Goal: Task Accomplishment & Management: Use online tool/utility

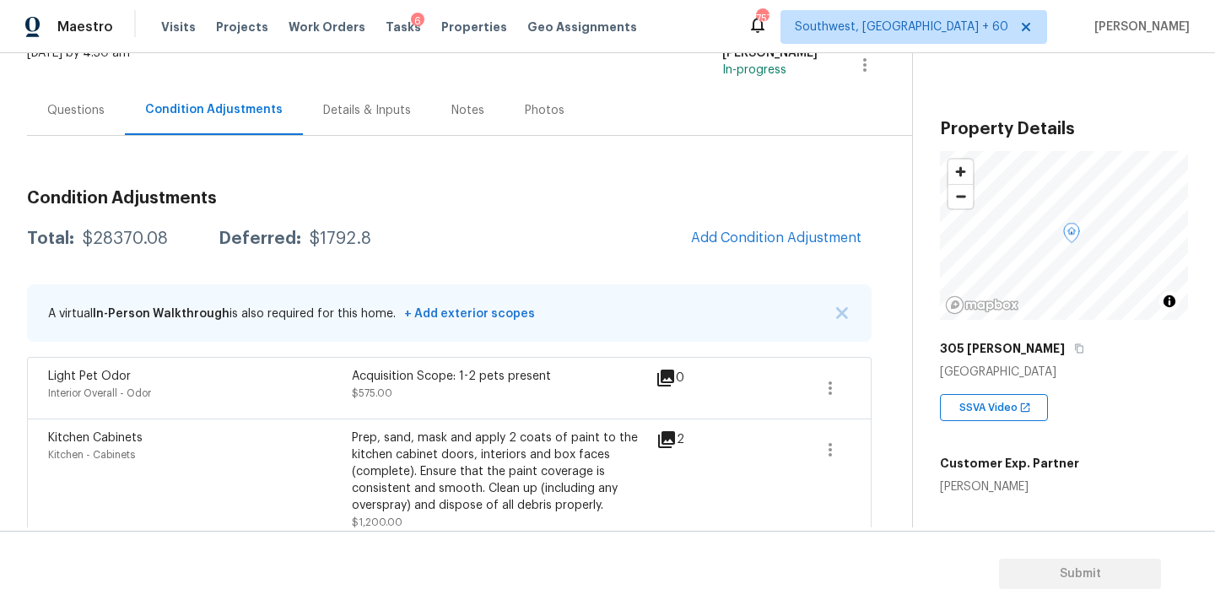
scroll to position [197, 0]
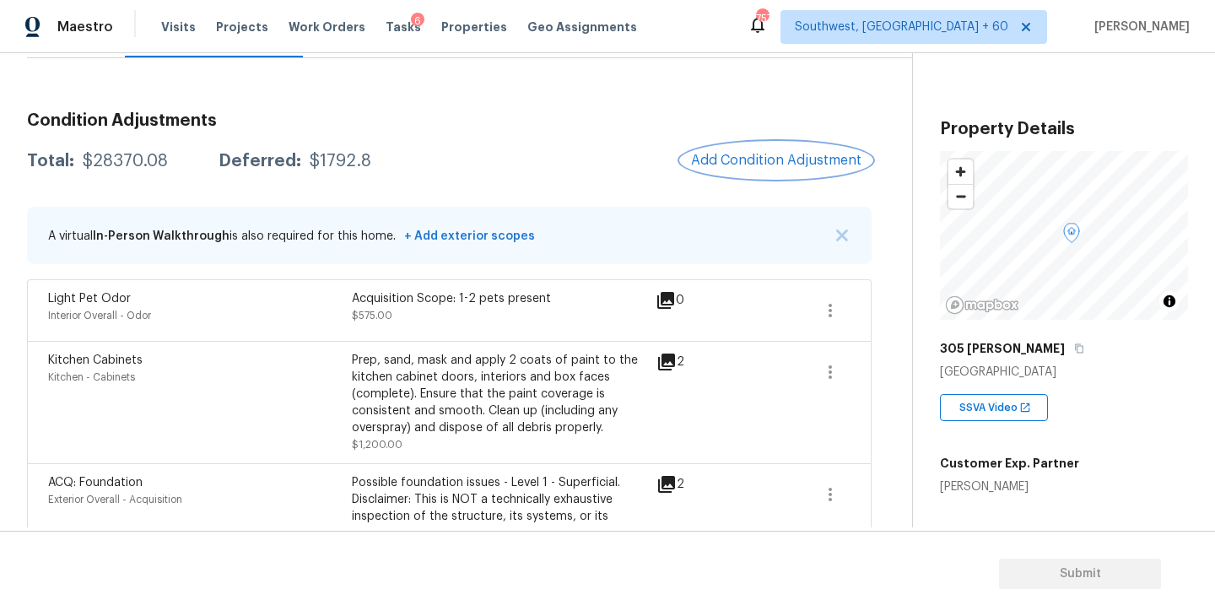
click at [750, 172] on button "Add Condition Adjustment" at bounding box center [776, 160] width 191 height 35
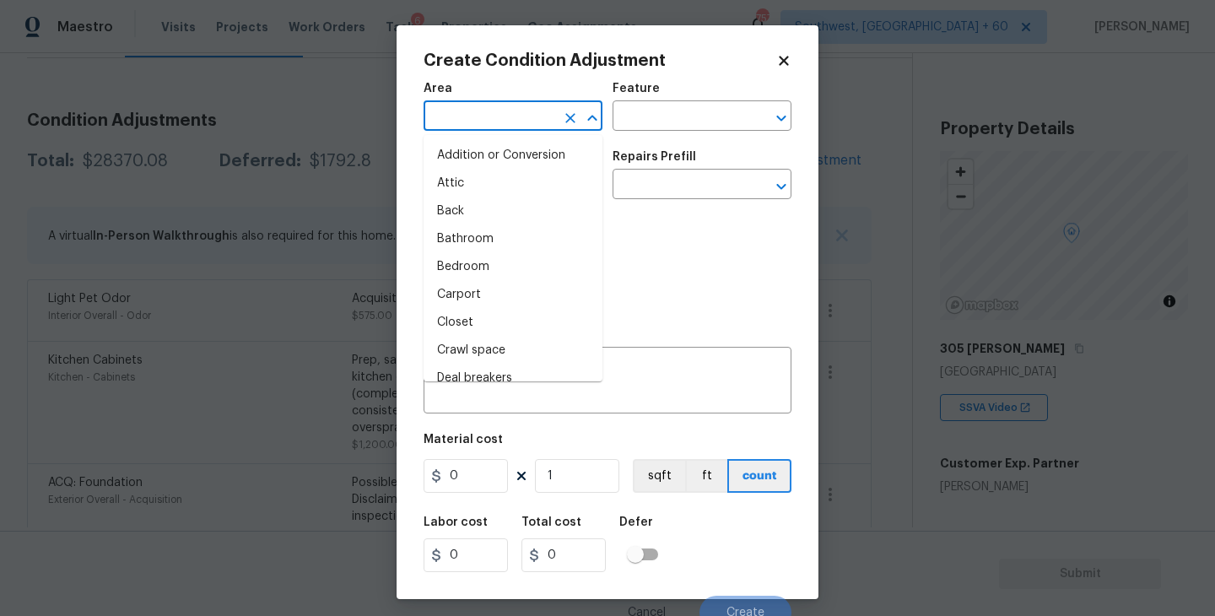
click at [493, 123] on input "text" at bounding box center [489, 118] width 132 height 26
type input "inte"
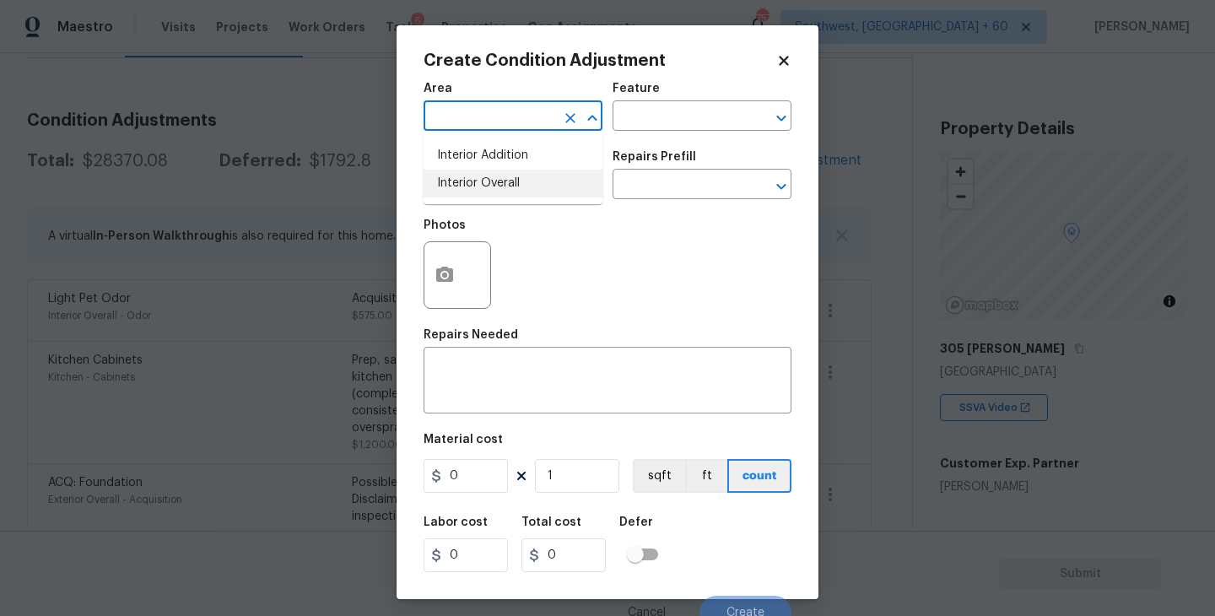
click at [535, 189] on li "Interior Overall" at bounding box center [512, 184] width 179 height 28
type input "Attic"
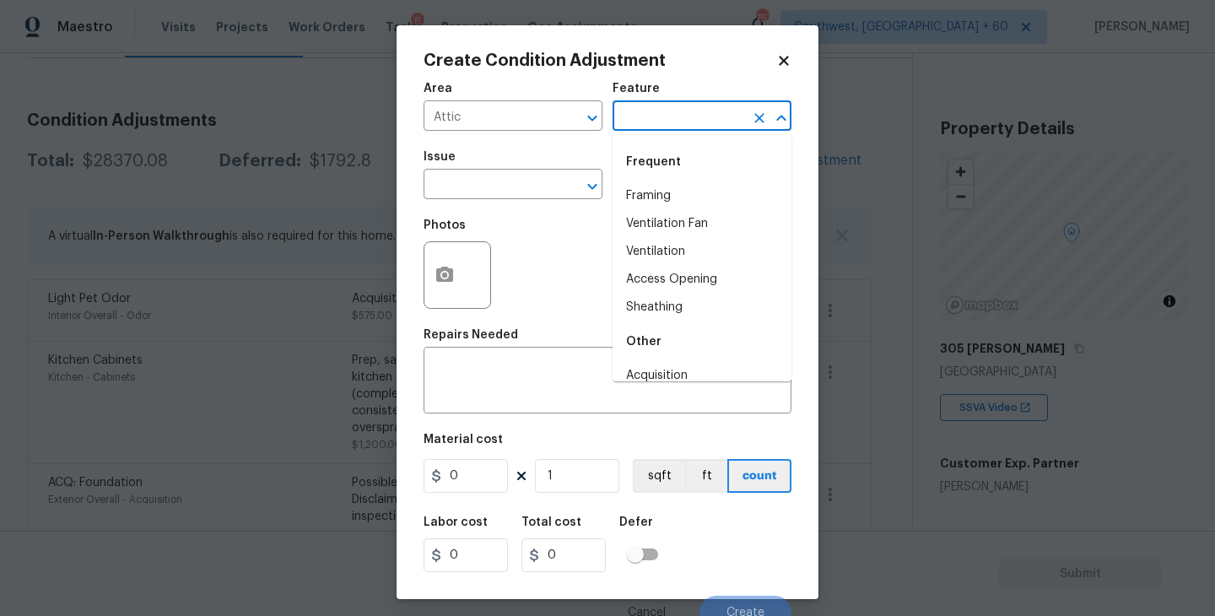
click at [670, 113] on input "text" at bounding box center [678, 118] width 132 height 26
click at [670, 215] on li "Interior Door" at bounding box center [701, 224] width 179 height 28
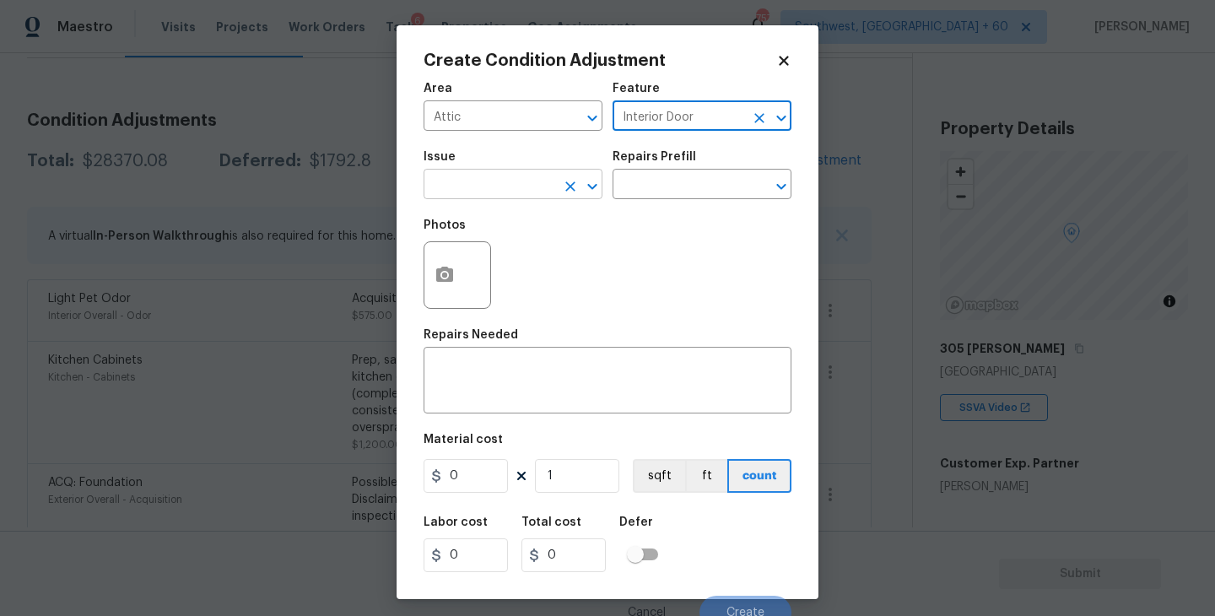
type input "Interior Door"
click at [537, 181] on input "text" at bounding box center [489, 186] width 132 height 26
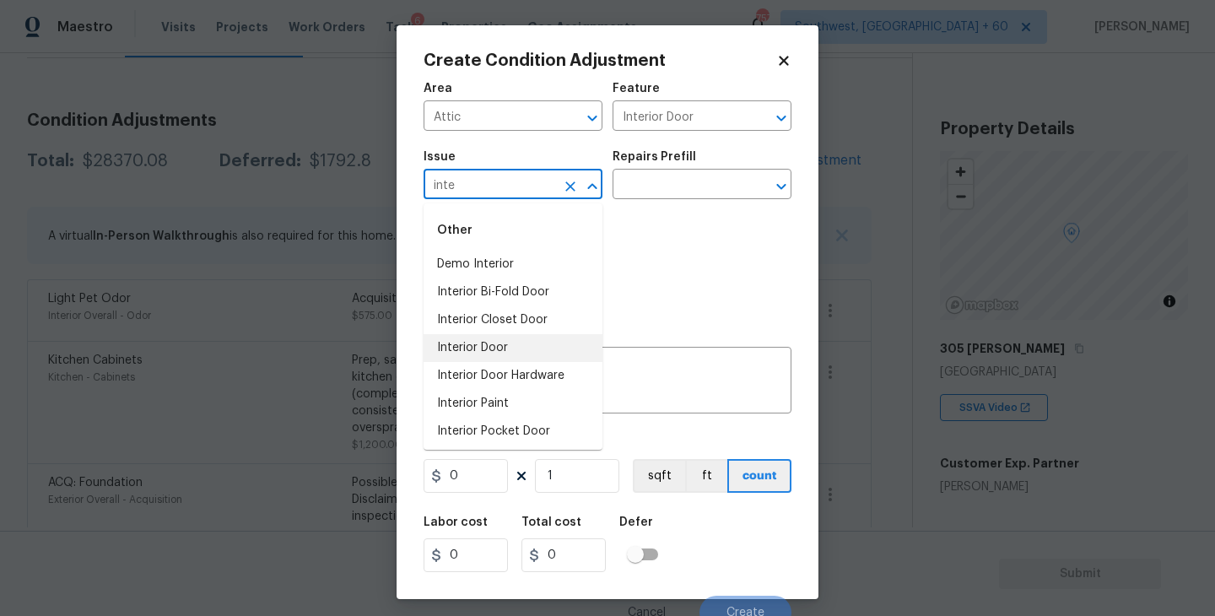
click at [515, 353] on li "Interior Door" at bounding box center [512, 348] width 179 height 28
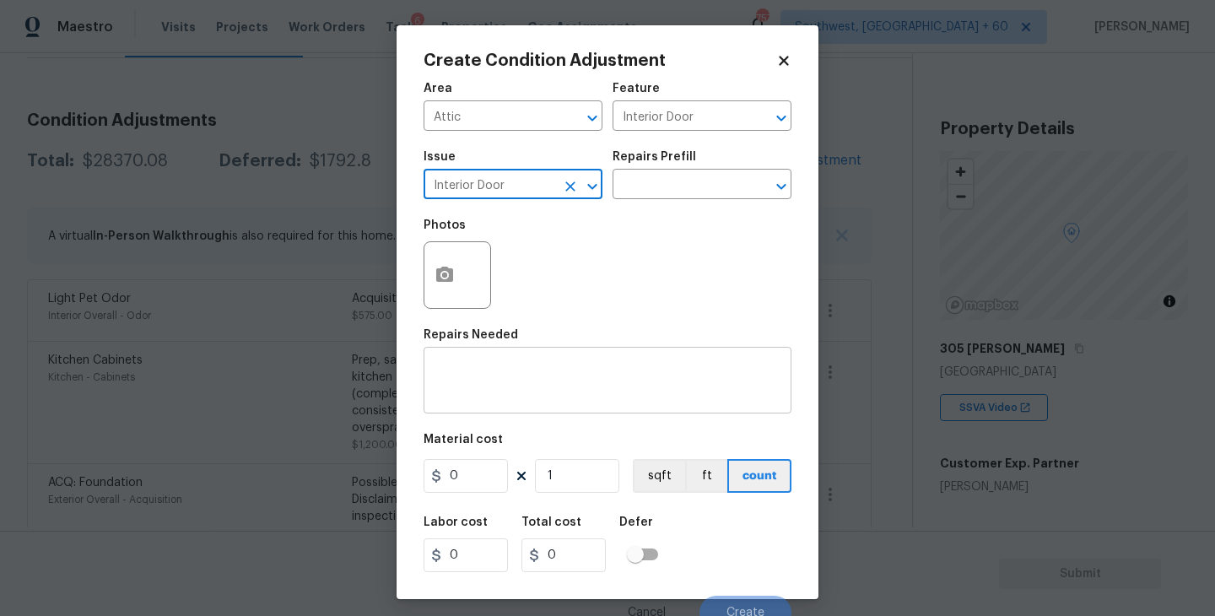
type input "Interior Door"
click at [515, 373] on textarea at bounding box center [608, 381] width 348 height 35
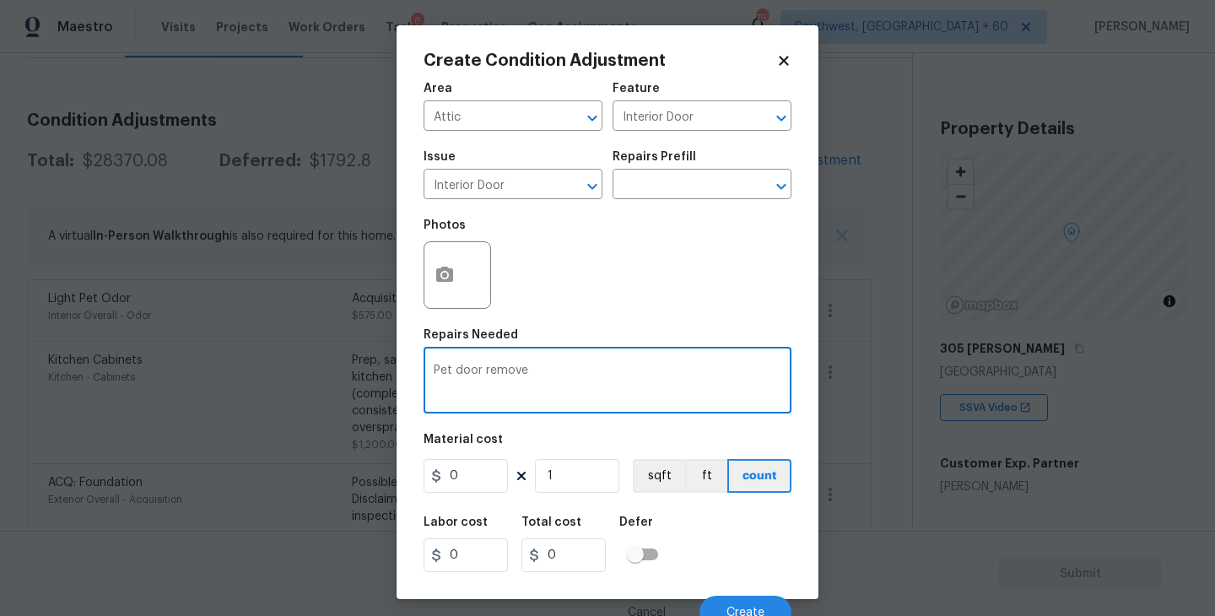
type textarea "Pet door remove"
click at [439, 274] on icon "button" at bounding box center [444, 274] width 17 height 15
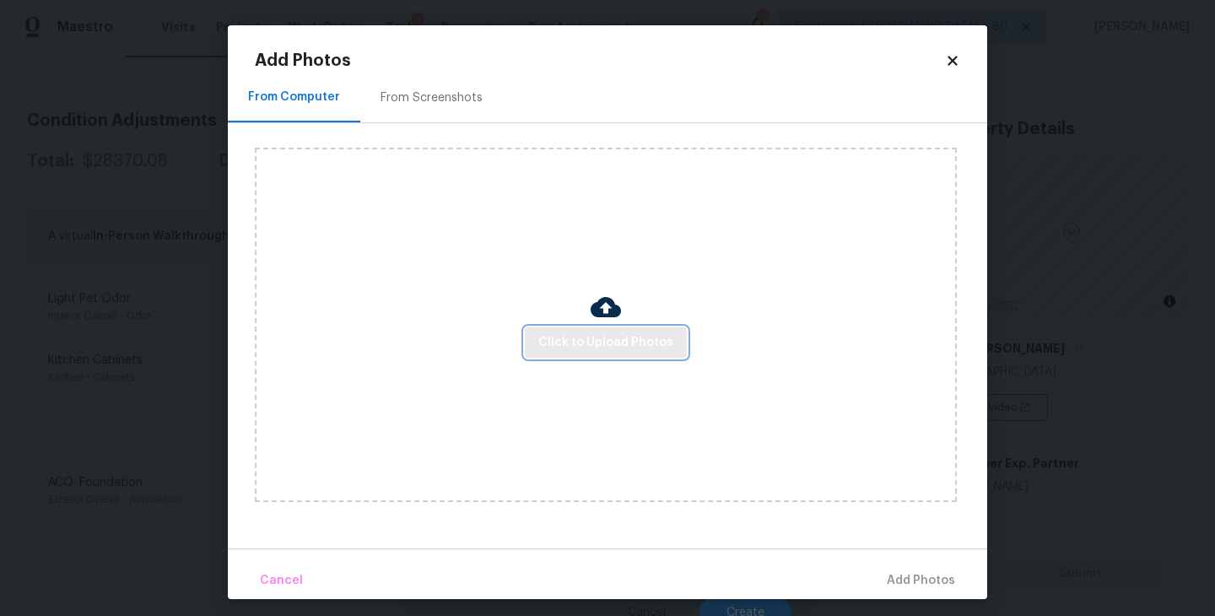
click at [560, 331] on button "Click to Upload Photos" at bounding box center [606, 342] width 162 height 31
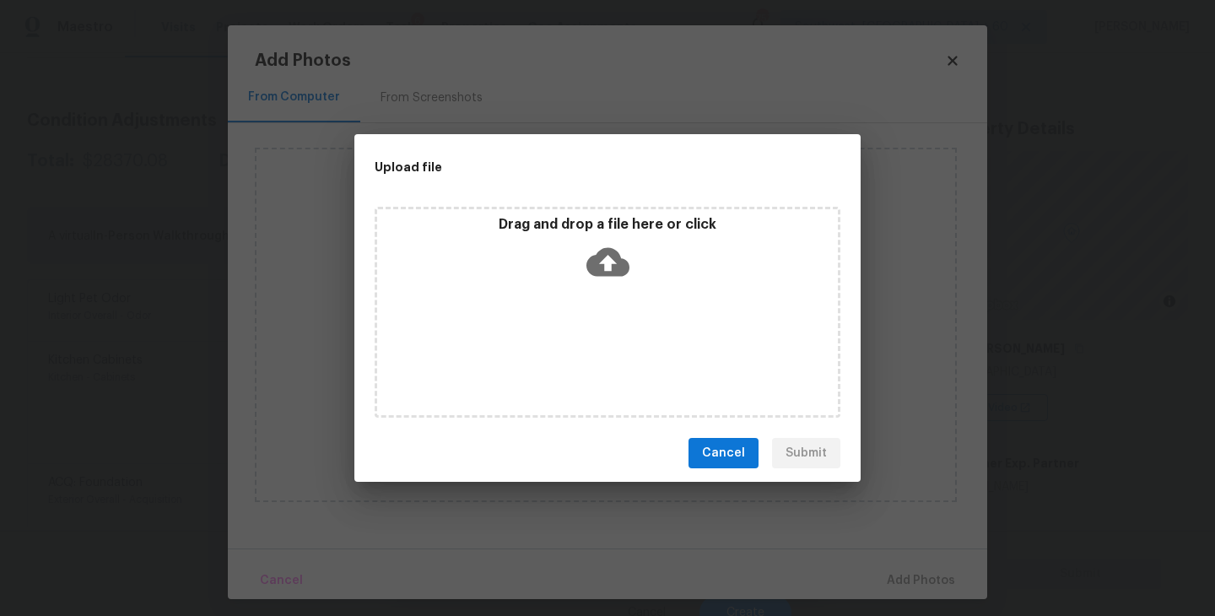
click at [610, 293] on div "Drag and drop a file here or click" at bounding box center [608, 312] width 466 height 211
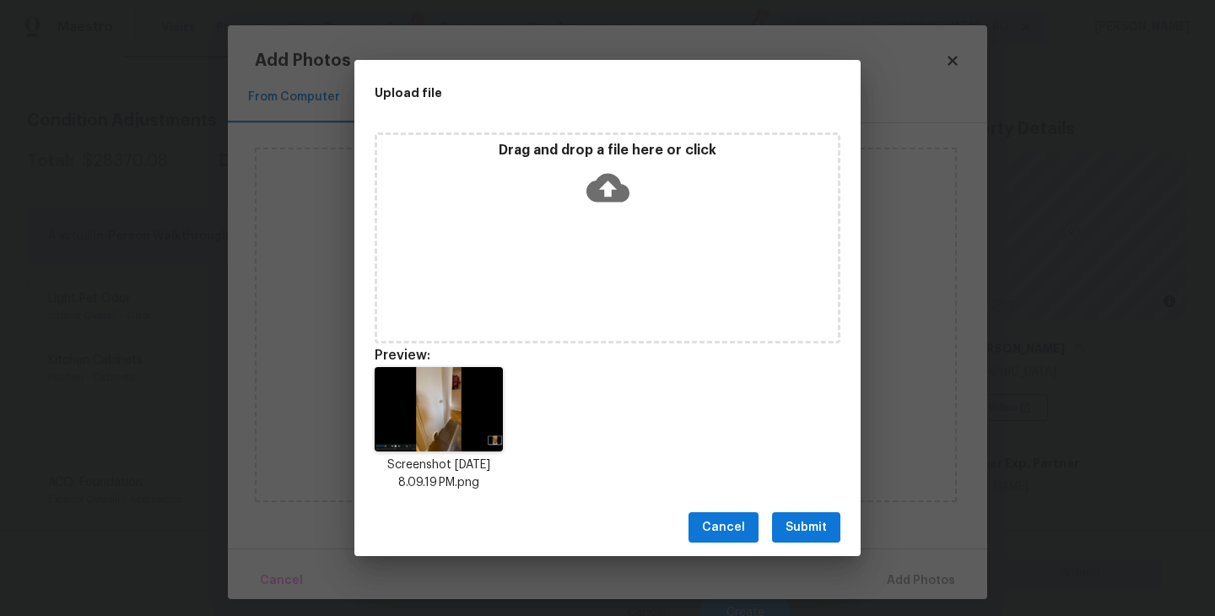
click at [811, 515] on button "Submit" at bounding box center [806, 527] width 68 height 31
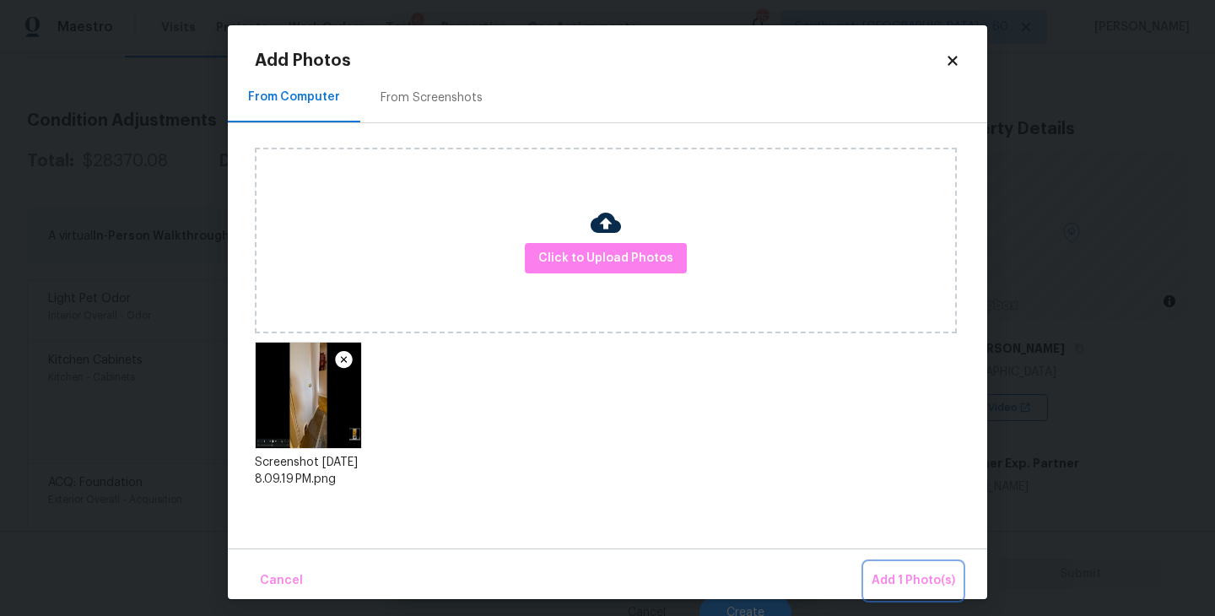
click at [884, 567] on button "Add 1 Photo(s)" at bounding box center [913, 581] width 97 height 36
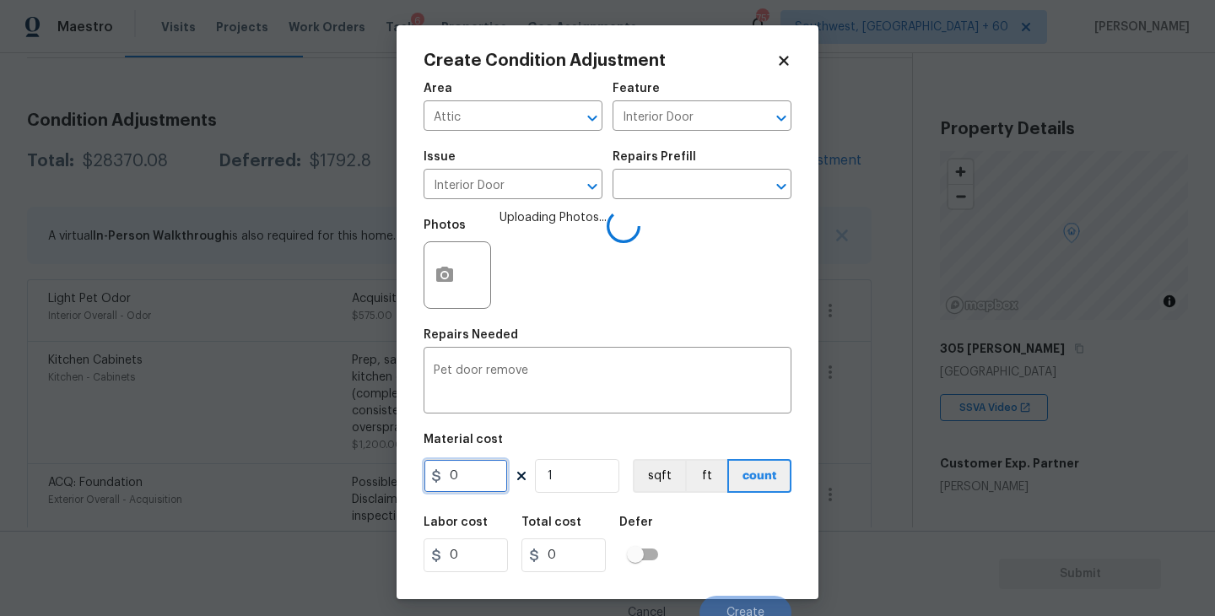
drag, startPoint x: 413, startPoint y: 482, endPoint x: 348, endPoint y: 477, distance: 65.1
click at [348, 477] on div "Create Condition Adjustment Area Attic ​ Feature Interior Door ​ Issue Interior…" at bounding box center [607, 308] width 1215 height 616
type input "250"
click at [754, 515] on div "Labor cost 0 Total cost 250 Defer" at bounding box center [607, 544] width 368 height 76
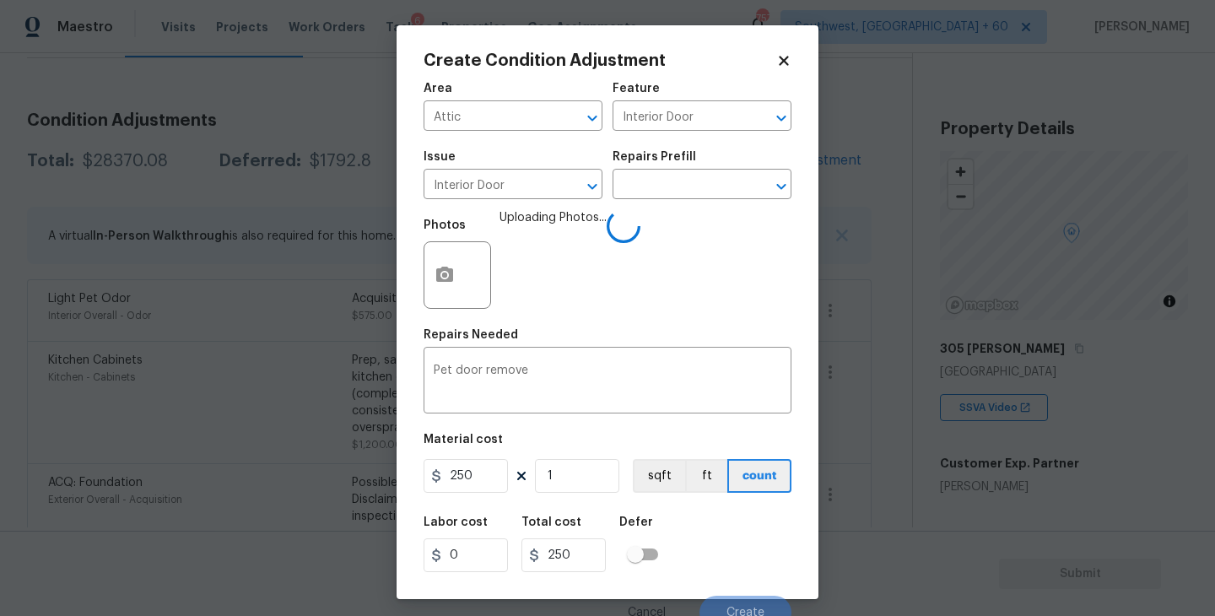
scroll to position [14, 0]
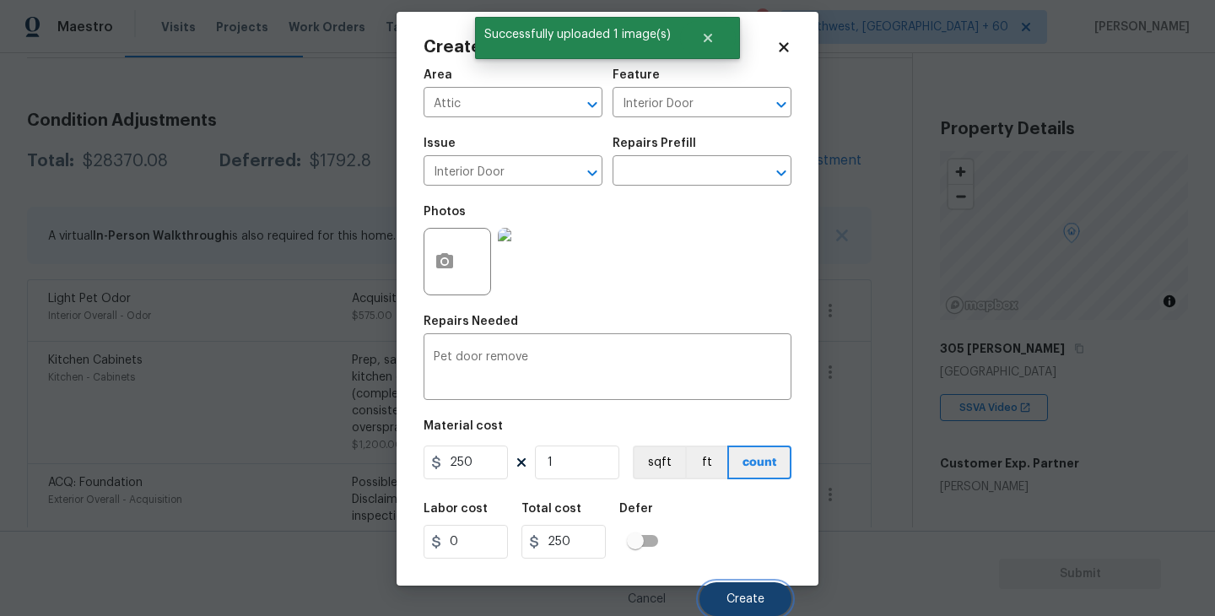
click at [751, 583] on button "Create" at bounding box center [745, 599] width 92 height 34
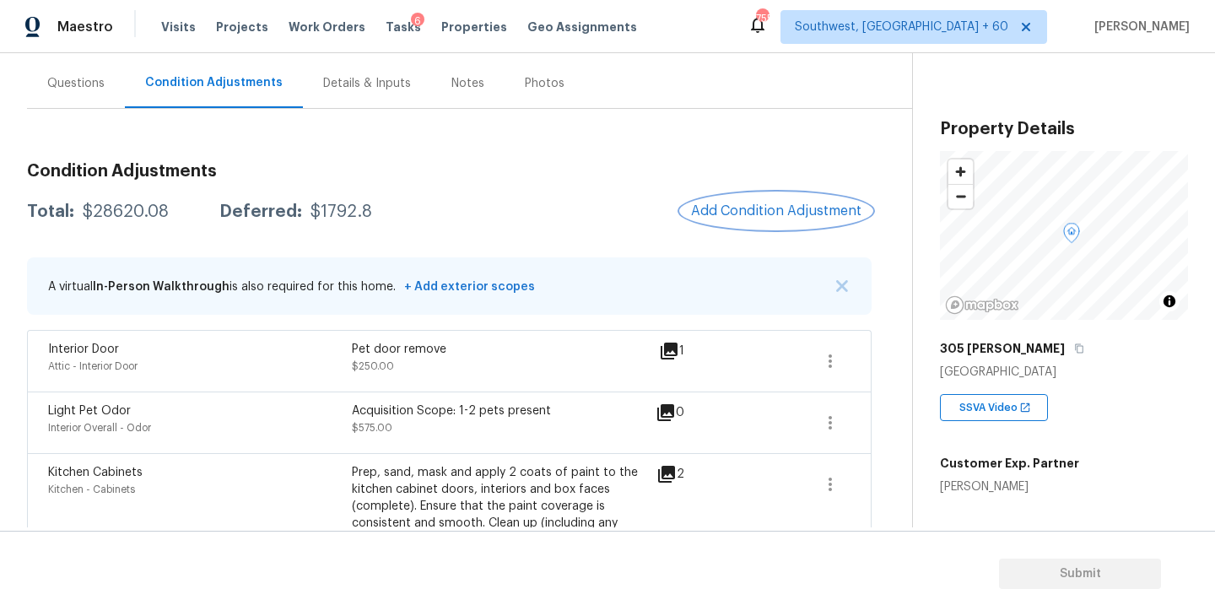
scroll to position [139, 0]
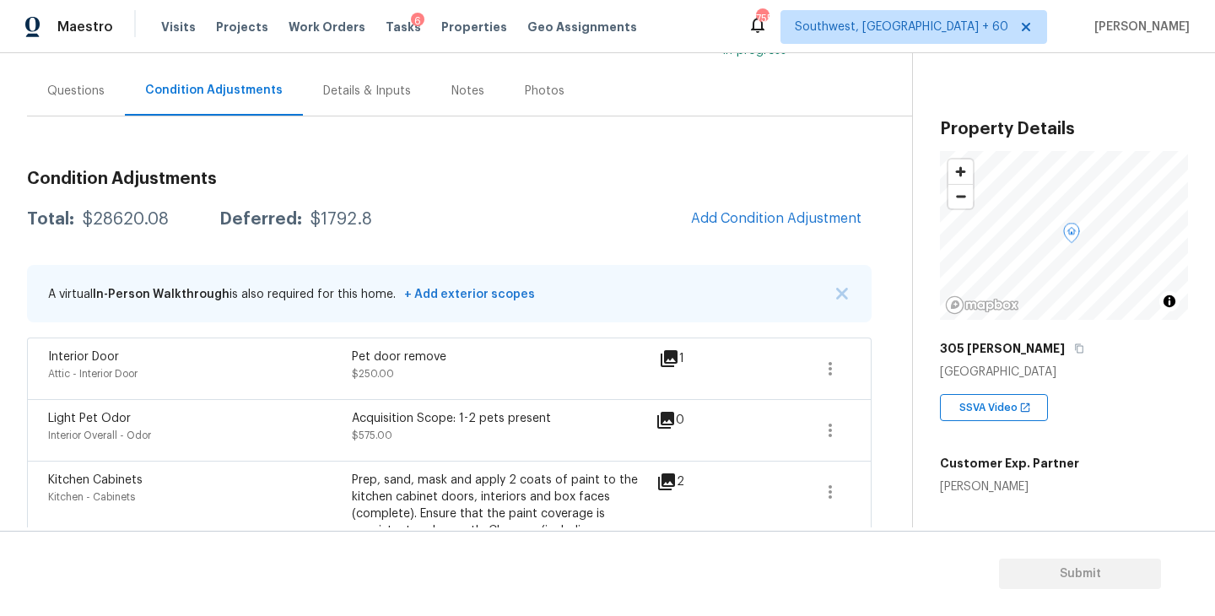
click at [746, 229] on button "Add Condition Adjustment" at bounding box center [776, 218] width 191 height 35
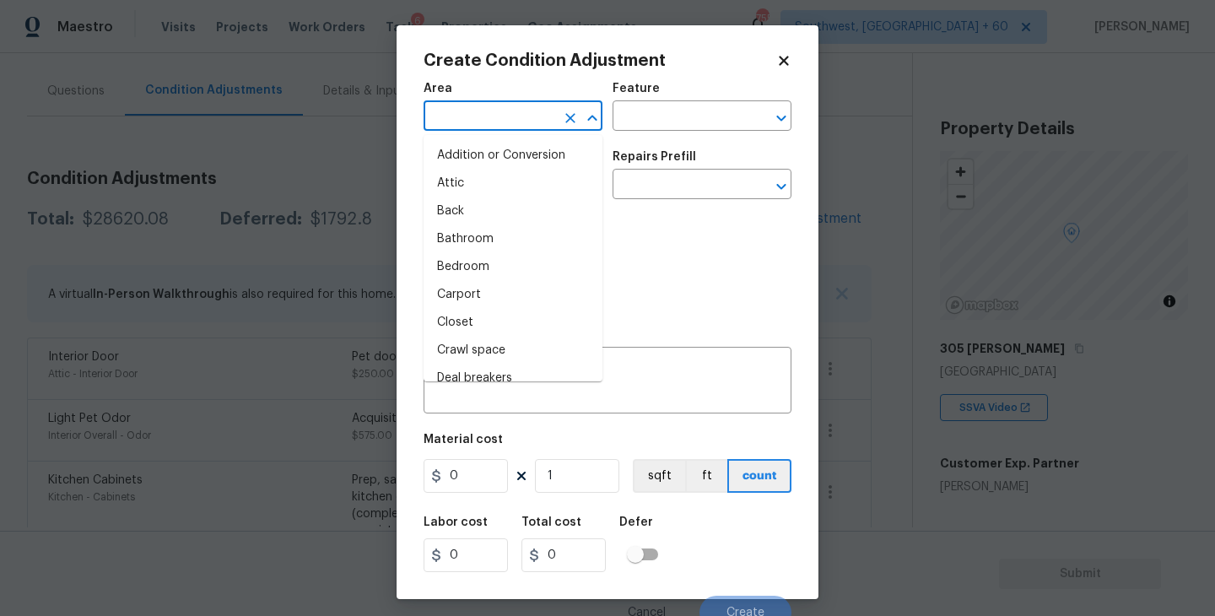
click at [468, 127] on input "text" at bounding box center [489, 118] width 132 height 26
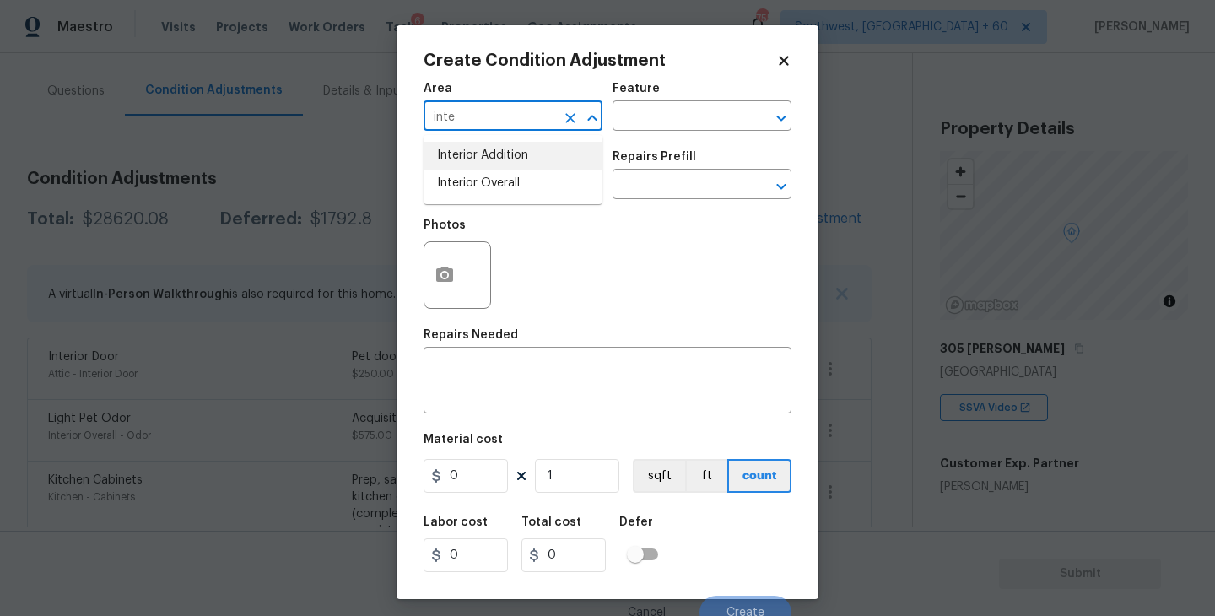
click at [491, 181] on li "Interior Overall" at bounding box center [512, 184] width 179 height 28
type input "Interior Overall"
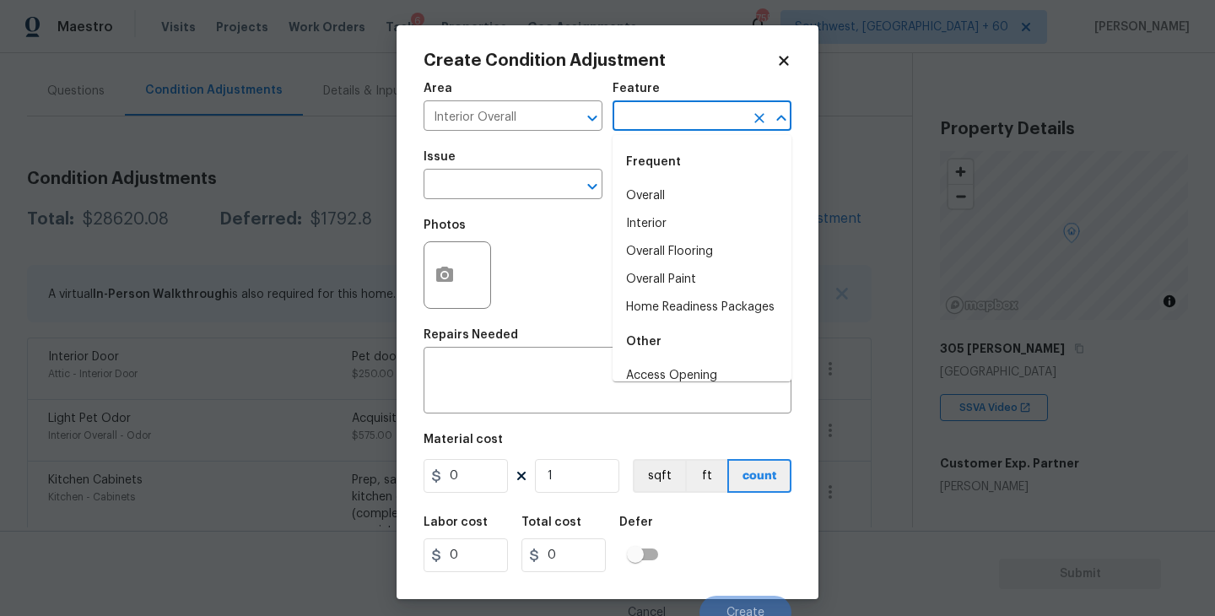
click at [669, 115] on input "text" at bounding box center [678, 118] width 132 height 26
click at [679, 286] on li "Overall Paint" at bounding box center [701, 280] width 179 height 28
type input "Overall Paint"
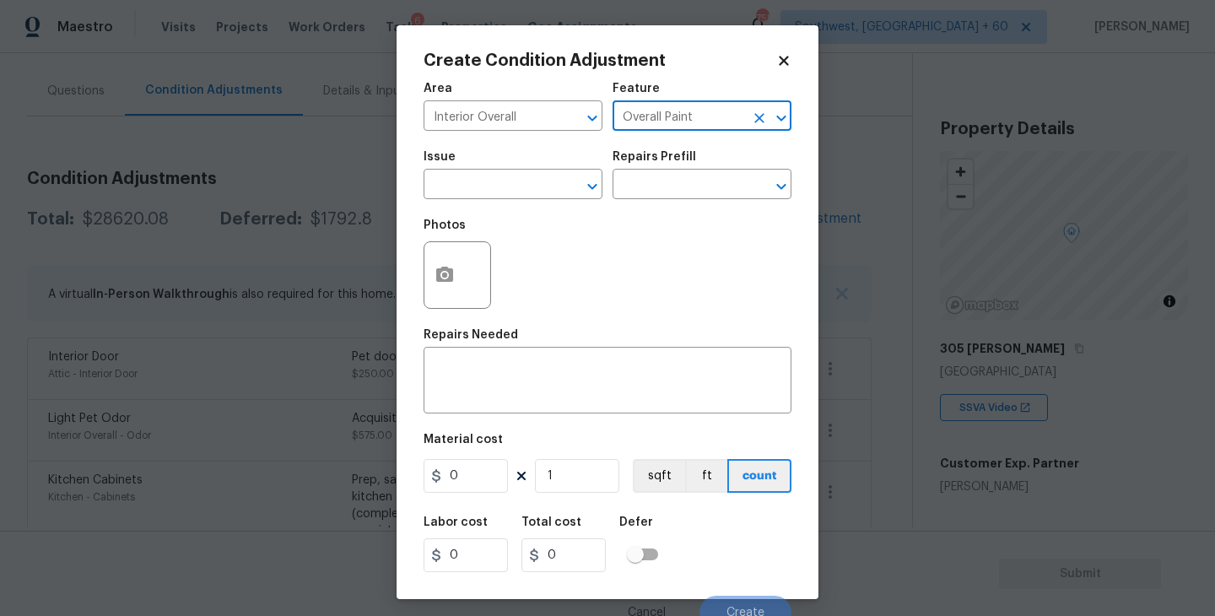
click at [488, 200] on span "Issue ​" at bounding box center [512, 175] width 179 height 68
click at [472, 188] on input "text" at bounding box center [489, 186] width 132 height 26
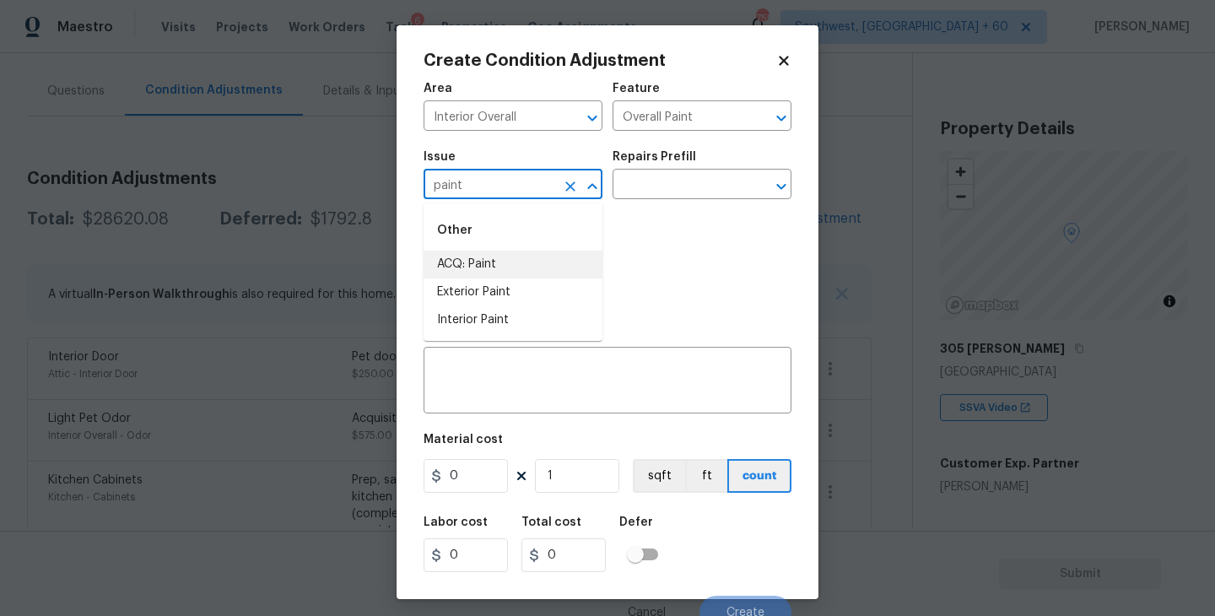
click at [489, 266] on li "ACQ: Paint" at bounding box center [512, 265] width 179 height 28
type input "ACQ: Paint"
click at [694, 156] on div "Repairs Prefill" at bounding box center [701, 162] width 179 height 22
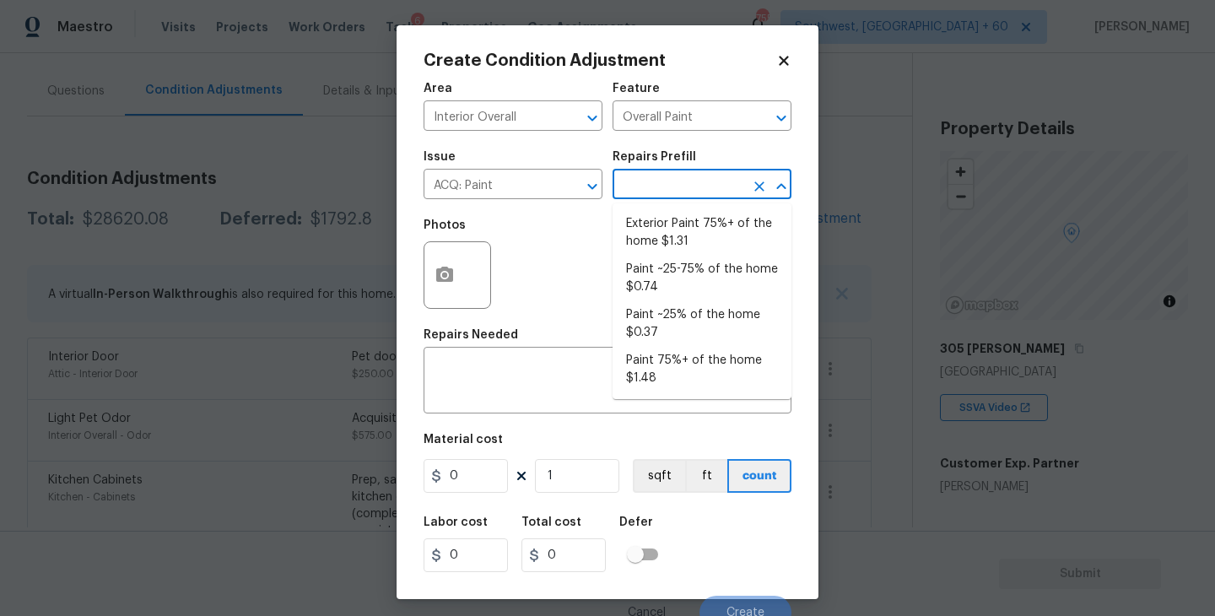
click at [690, 184] on input "text" at bounding box center [678, 186] width 132 height 26
click at [682, 364] on li "Paint 75%+ of the home $1.48" at bounding box center [701, 370] width 179 height 46
type input "Acquisition"
type textarea "Acquisition Scope: 75%+ of the home will likely require interior paint"
type input "1.48"
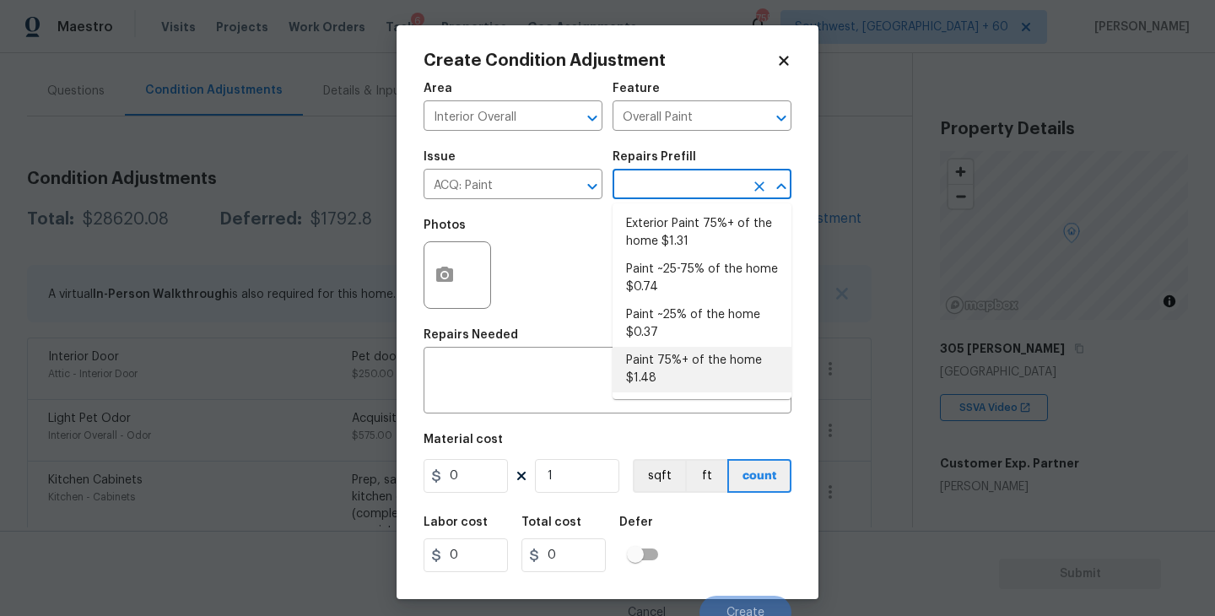
type input "1.48"
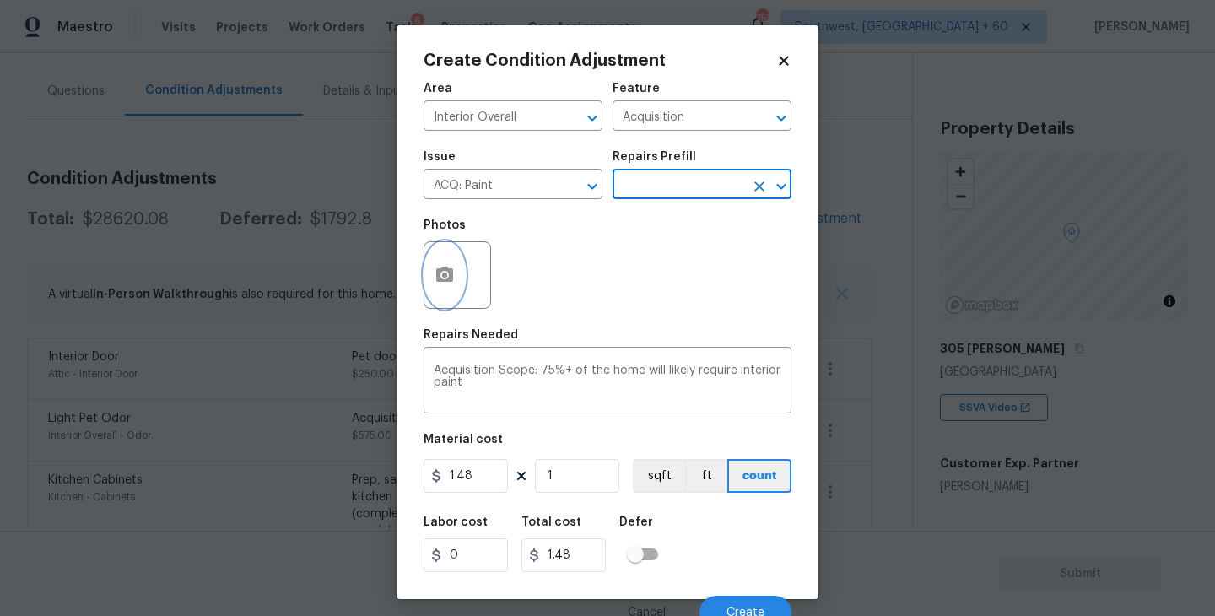
click at [457, 261] on button "button" at bounding box center [444, 275] width 40 height 66
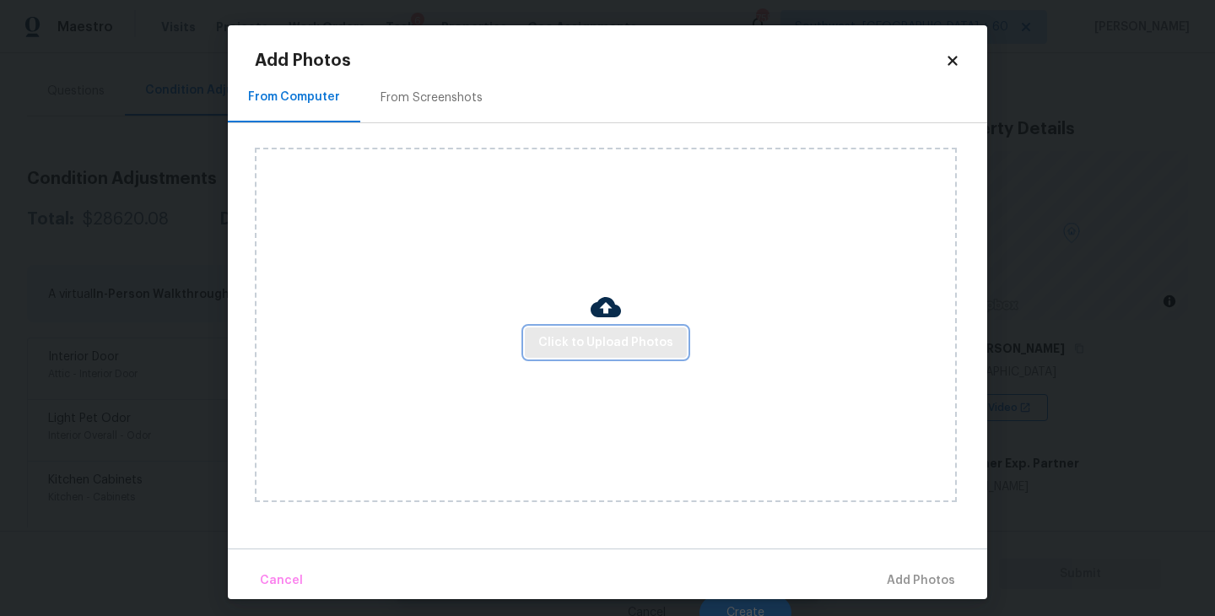
click at [594, 328] on button "Click to Upload Photos" at bounding box center [606, 342] width 162 height 31
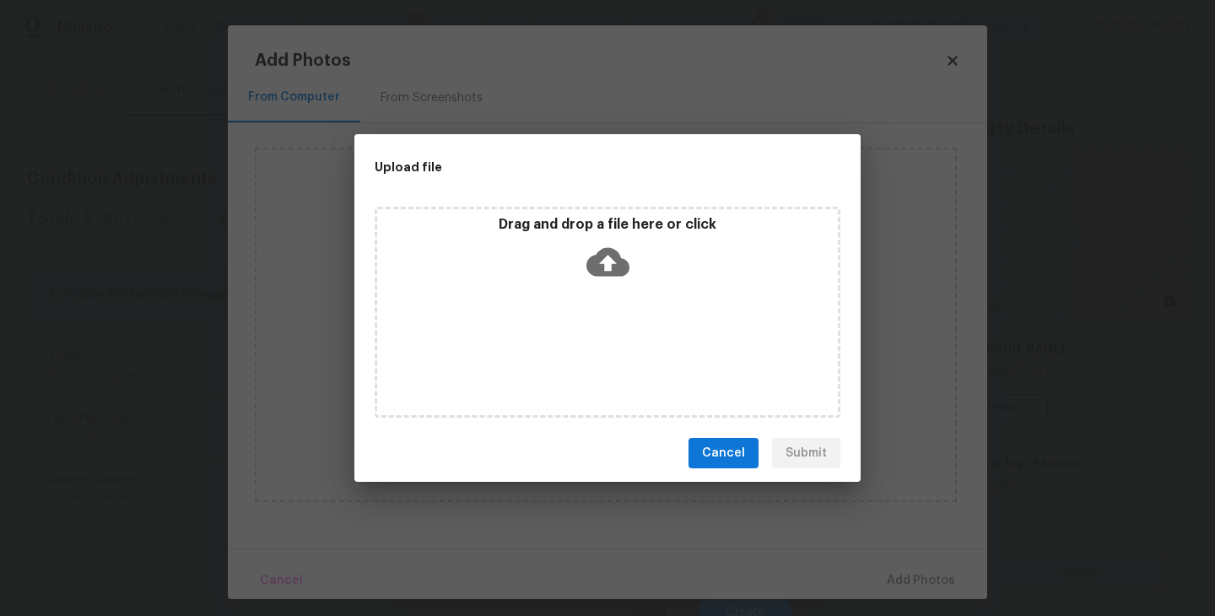
click at [612, 283] on div "Drag and drop a file here or click" at bounding box center [607, 252] width 461 height 73
